Goal: Find specific page/section: Find specific page/section

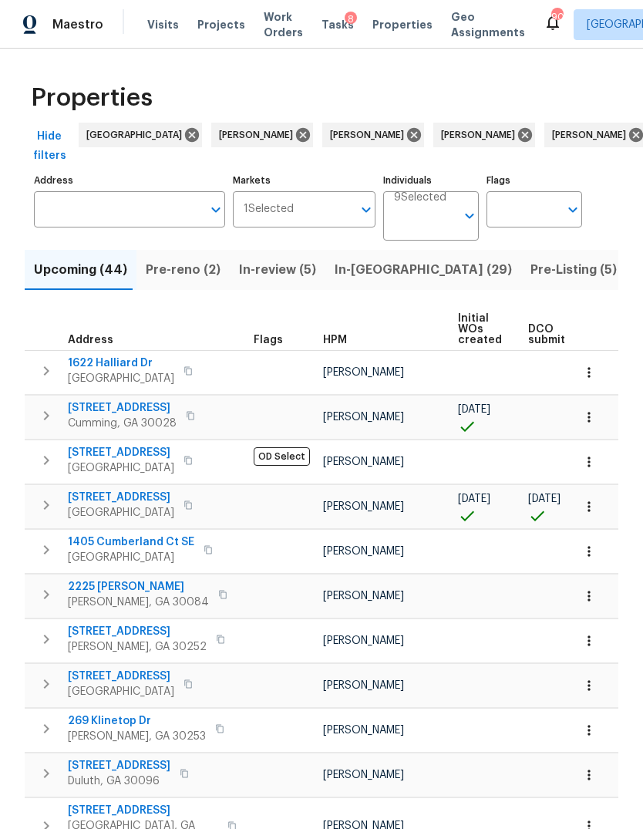
click at [147, 32] on span "Visits" at bounding box center [163, 24] width 32 height 15
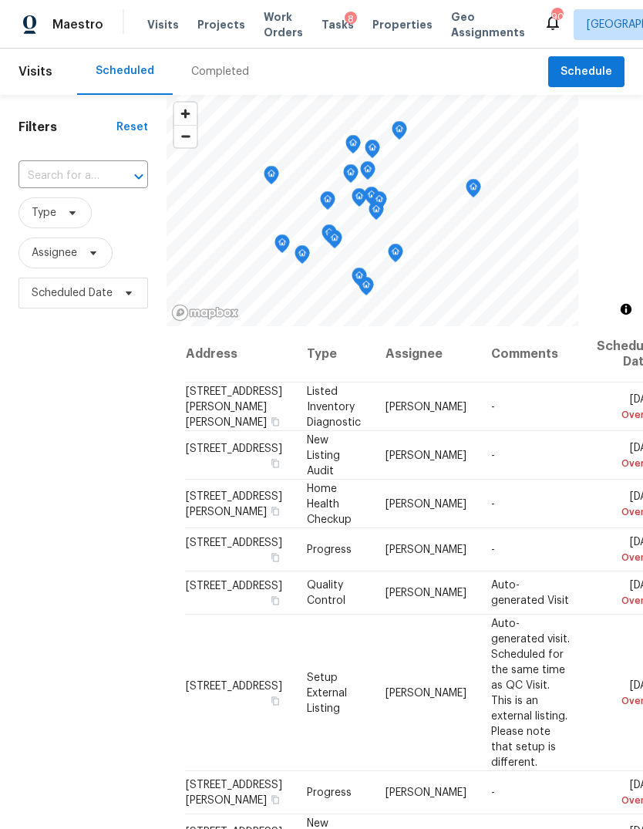
click at [324, 29] on span "Tasks" at bounding box center [337, 24] width 32 height 11
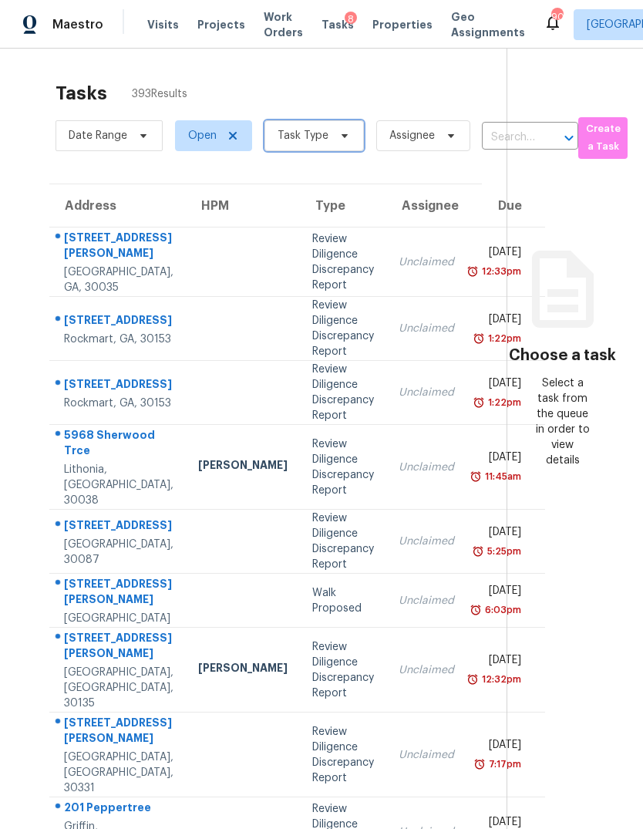
click at [318, 143] on span "Task Type" at bounding box center [302, 135] width 51 height 15
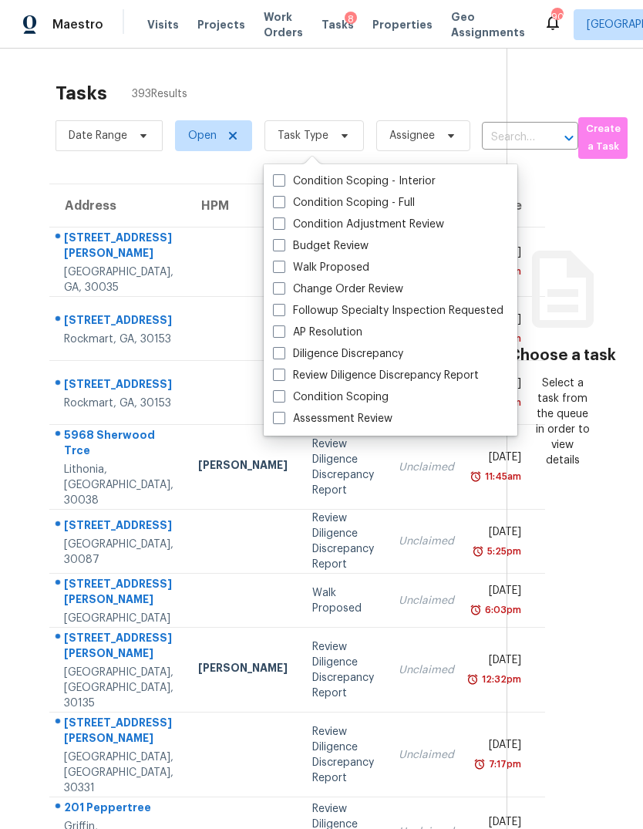
click at [284, 284] on span at bounding box center [279, 288] width 12 height 12
click at [283, 284] on input "Change Order Review" at bounding box center [278, 286] width 10 height 10
checkbox input "true"
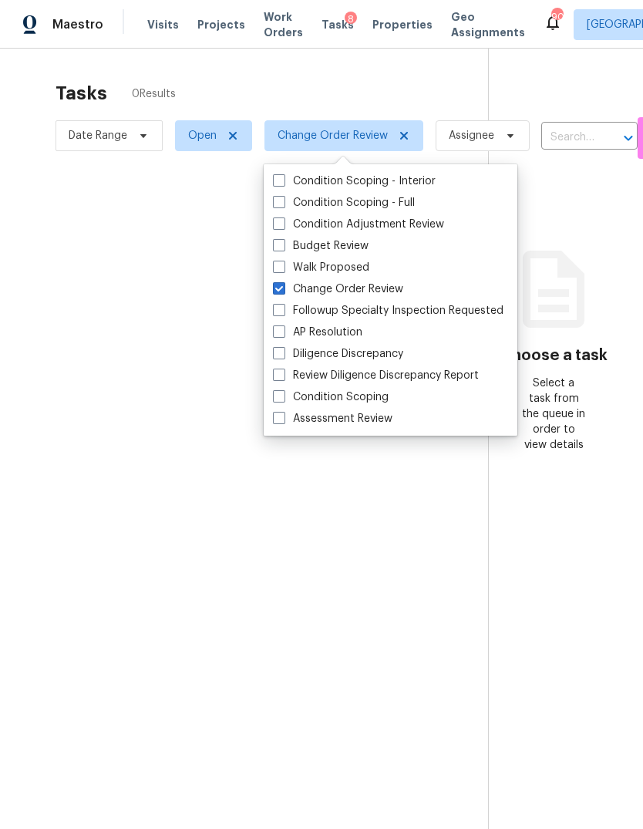
click at [365, 81] on div at bounding box center [321, 414] width 643 height 829
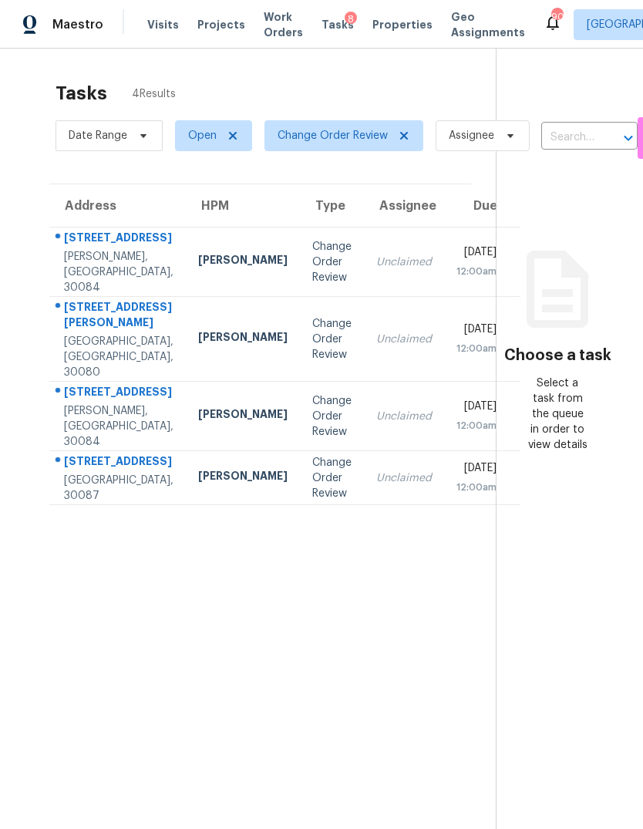
click at [378, 31] on span "Properties" at bounding box center [402, 24] width 60 height 15
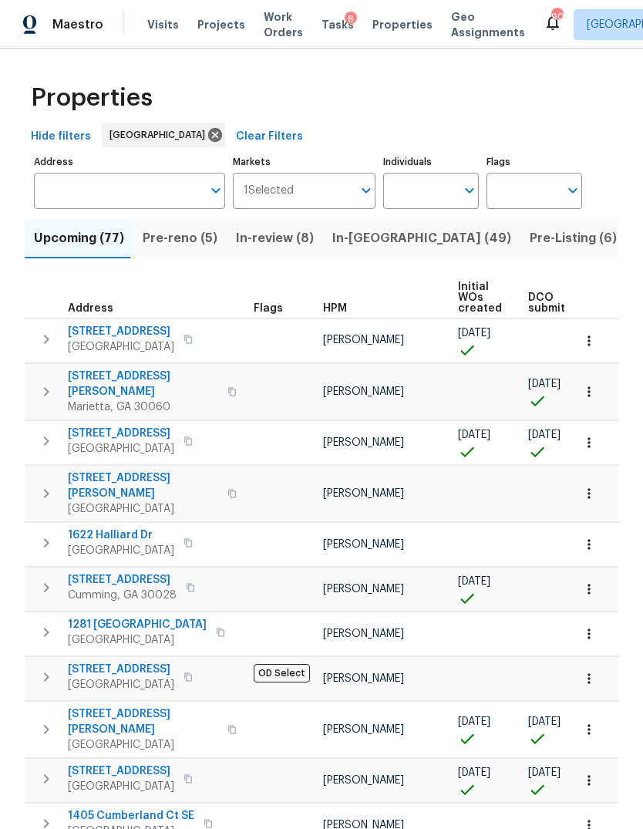
click at [113, 190] on input "Address" at bounding box center [118, 191] width 168 height 36
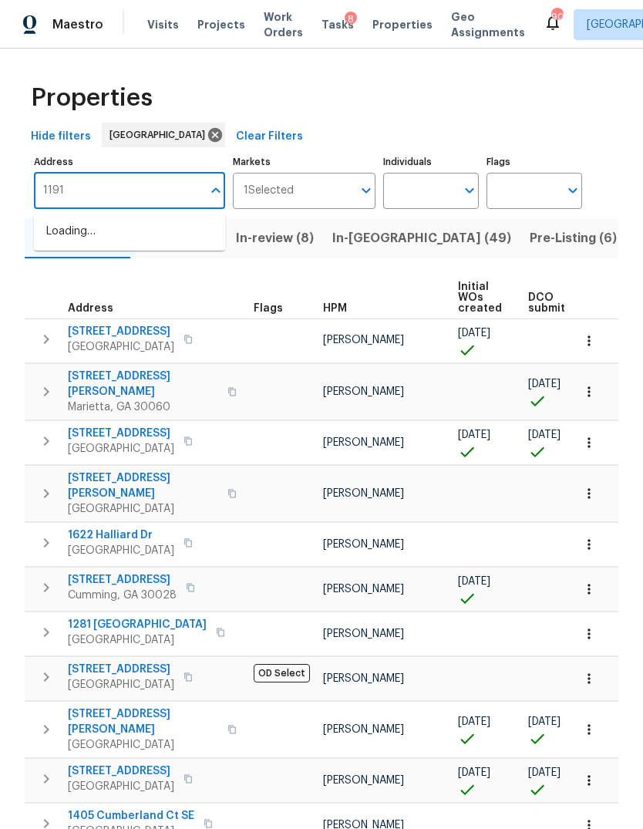
type input "11915"
click at [148, 236] on li "[STREET_ADDRESS]" at bounding box center [129, 231] width 191 height 25
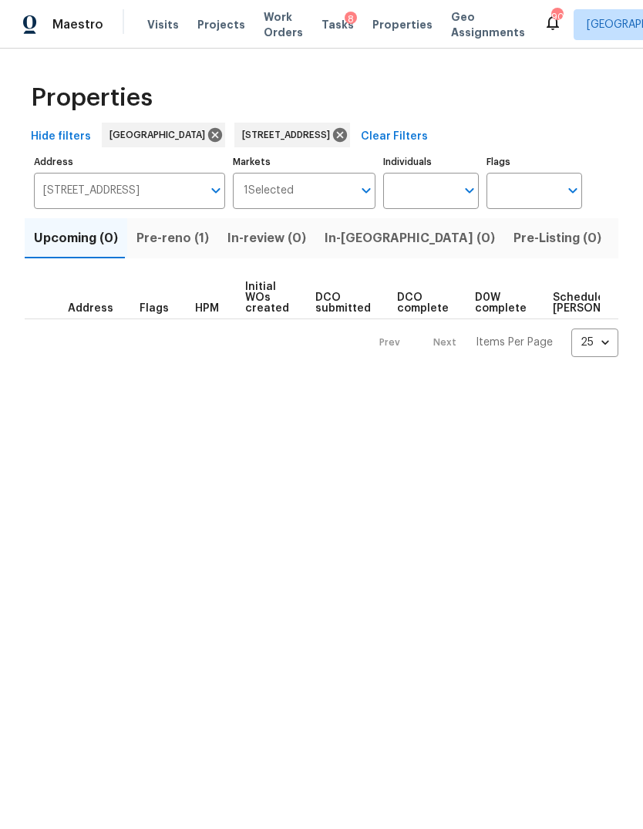
click at [182, 248] on span "Pre-reno (1)" at bounding box center [172, 238] width 72 height 22
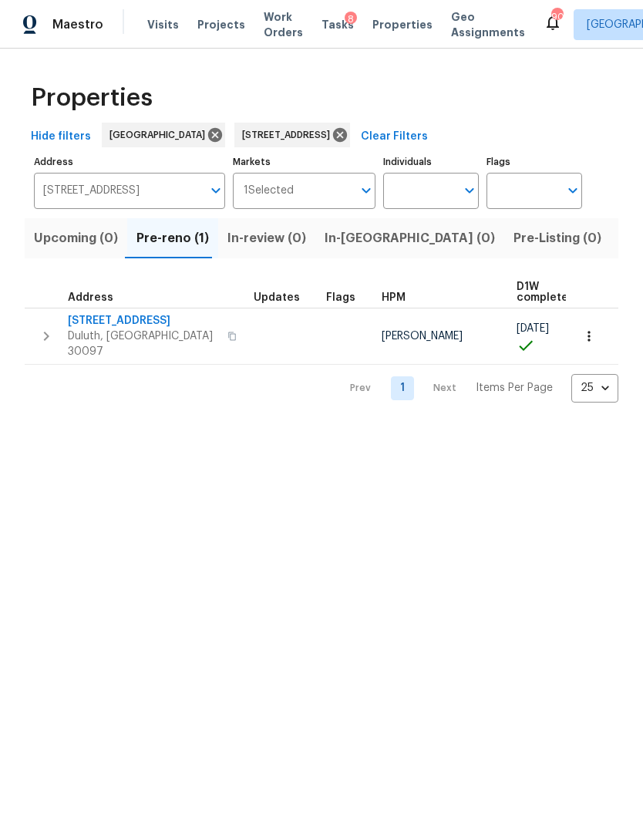
click at [125, 325] on span "[STREET_ADDRESS]" at bounding box center [143, 320] width 150 height 15
click at [347, 130] on icon at bounding box center [340, 135] width 14 height 14
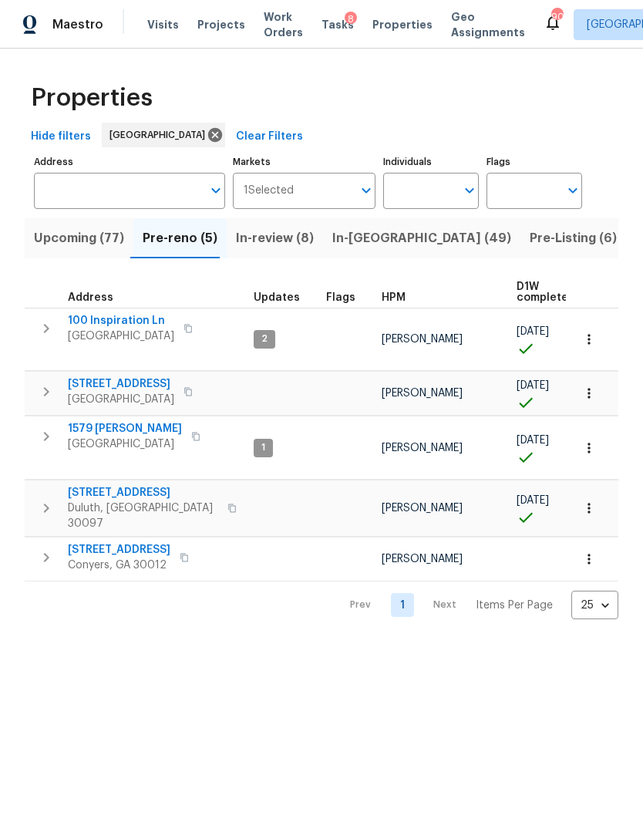
click at [321, 40] on div "Maestro Visits Projects Work Orders Tasks 8 Properties Geo Assignments 90 Atlan…" at bounding box center [321, 24] width 643 height 49
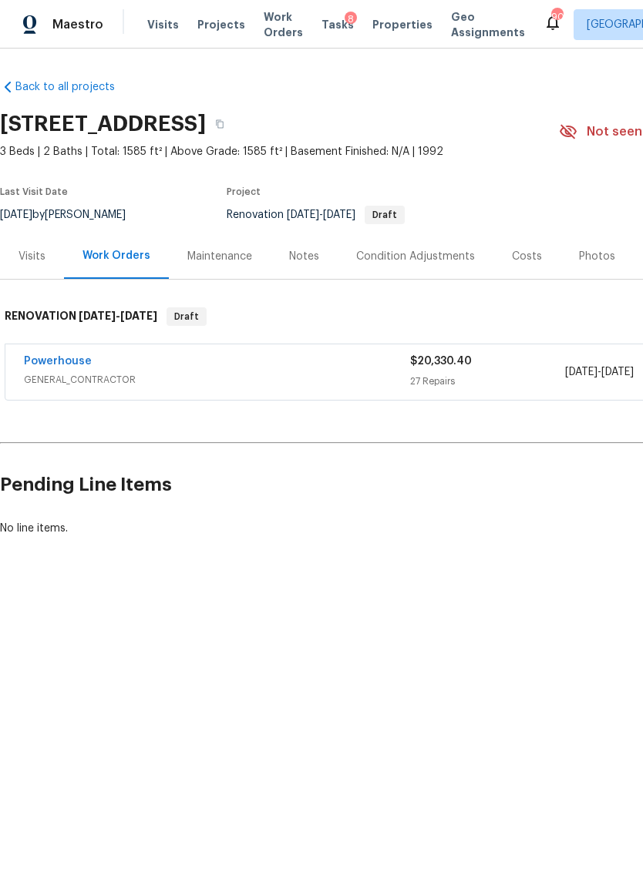
click at [254, 386] on span "GENERAL_CONTRACTOR" at bounding box center [217, 379] width 386 height 15
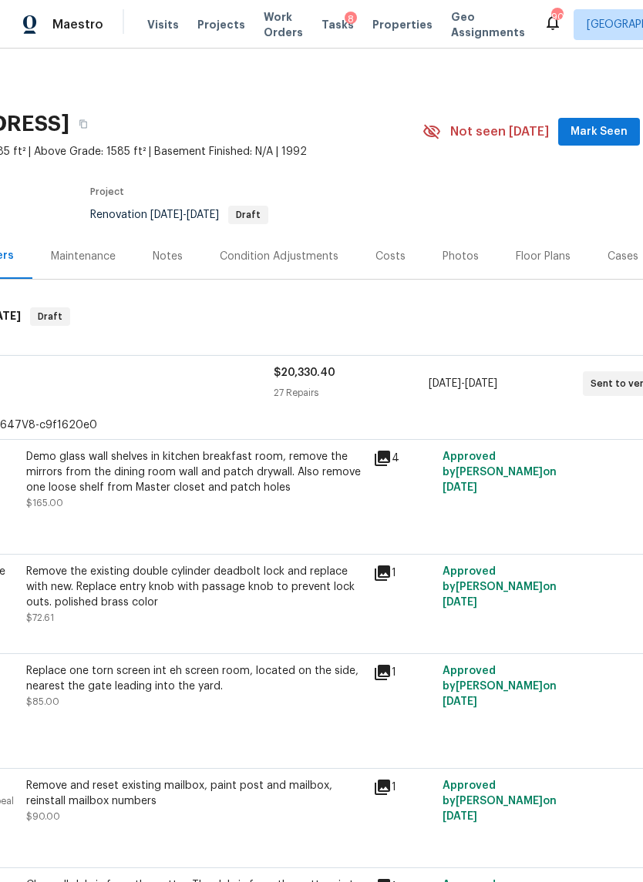
scroll to position [0, 136]
